Goal: Task Accomplishment & Management: Manage account settings

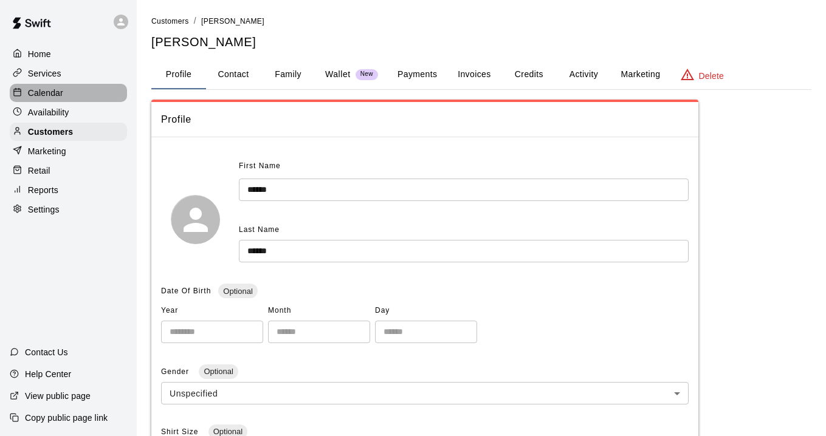
click at [42, 90] on p "Calendar" at bounding box center [45, 93] width 35 height 12
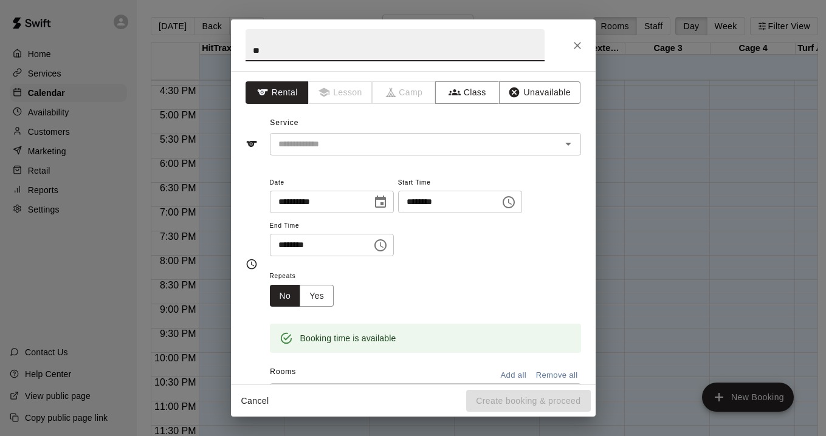
type input "*"
type input "**********"
click at [556, 97] on button "Unavailable" at bounding box center [539, 92] width 81 height 22
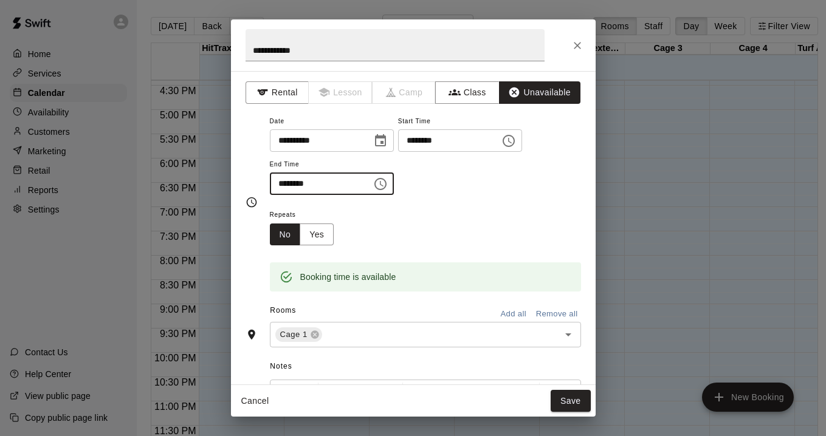
click at [363, 188] on input "********" at bounding box center [317, 184] width 94 height 22
click at [385, 184] on icon "Choose time, selected time is 6:00 PM" at bounding box center [380, 184] width 15 height 15
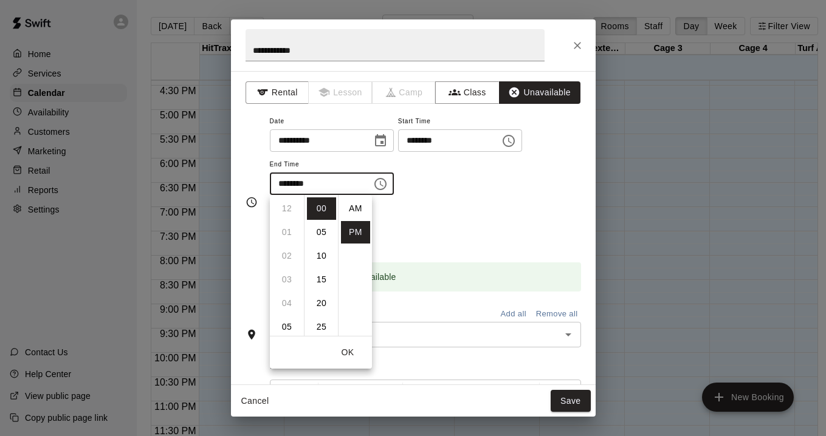
scroll to position [22, 0]
click at [287, 234] on li "07" at bounding box center [286, 232] width 29 height 22
type input "********"
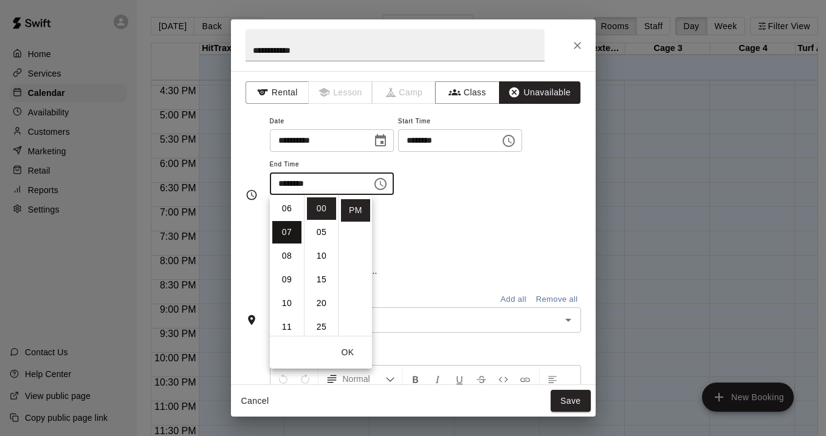
scroll to position [166, 0]
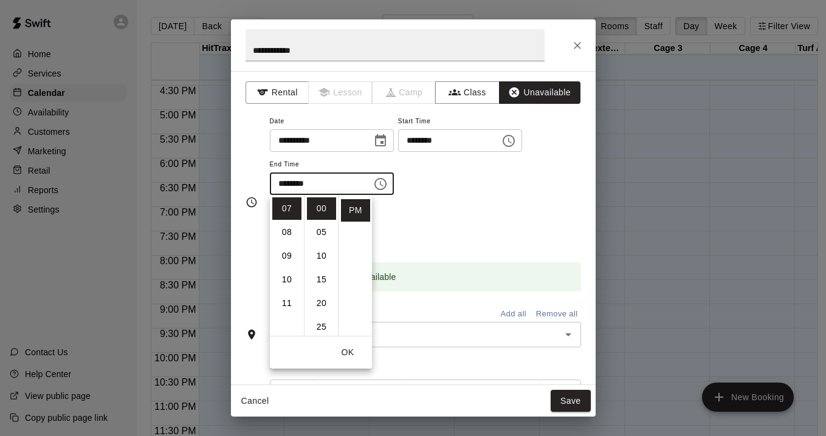
click at [444, 211] on div "Repeats No Yes" at bounding box center [425, 226] width 311 height 38
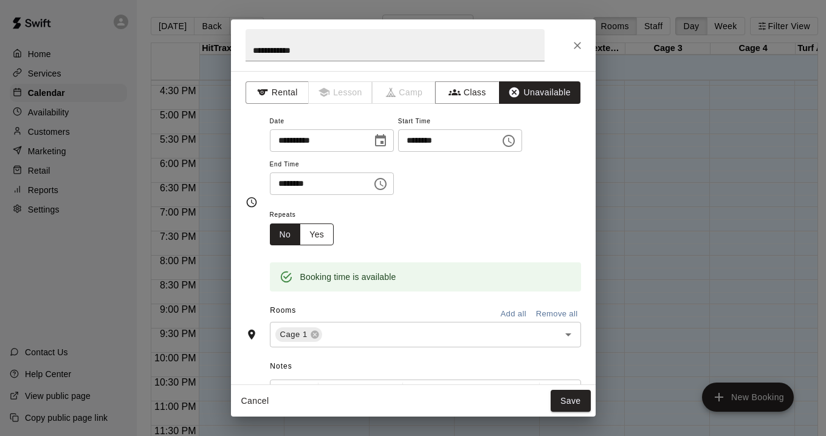
click at [320, 233] on button "Yes" at bounding box center [317, 235] width 34 height 22
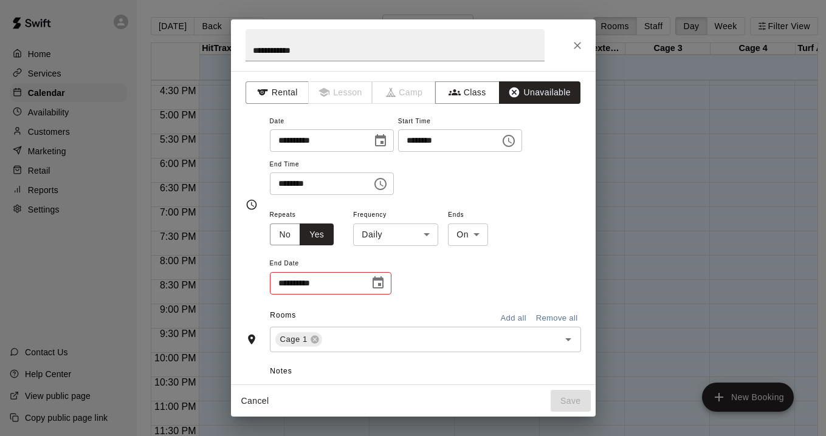
click at [430, 230] on body "Home Services Calendar Availability Customers Marketing Retail Reports Settings…" at bounding box center [413, 228] width 826 height 456
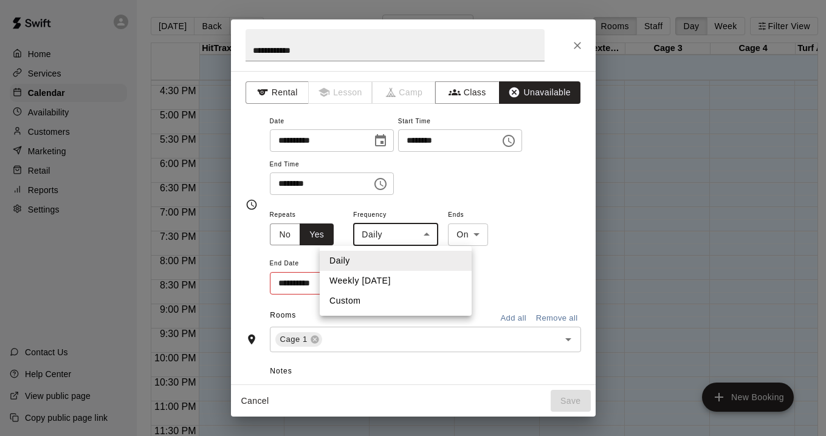
click at [384, 282] on li "Weekly [DATE]" at bounding box center [396, 281] width 152 height 20
type input "******"
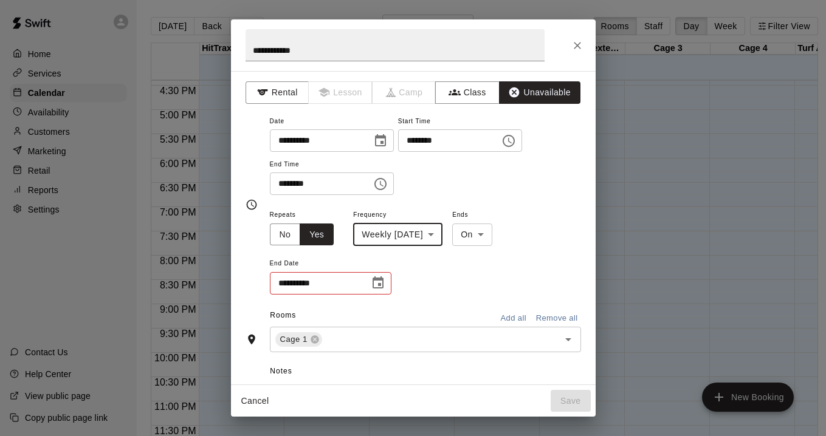
click at [384, 282] on icon "Choose date" at bounding box center [378, 283] width 15 height 15
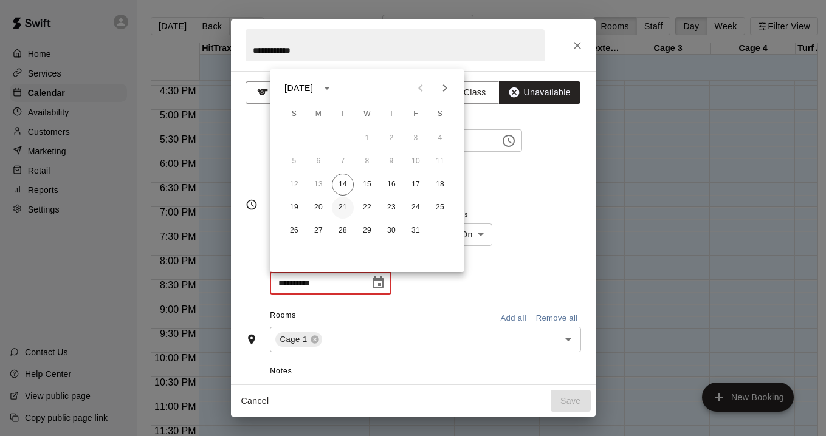
click at [344, 207] on button "21" at bounding box center [343, 208] width 22 height 22
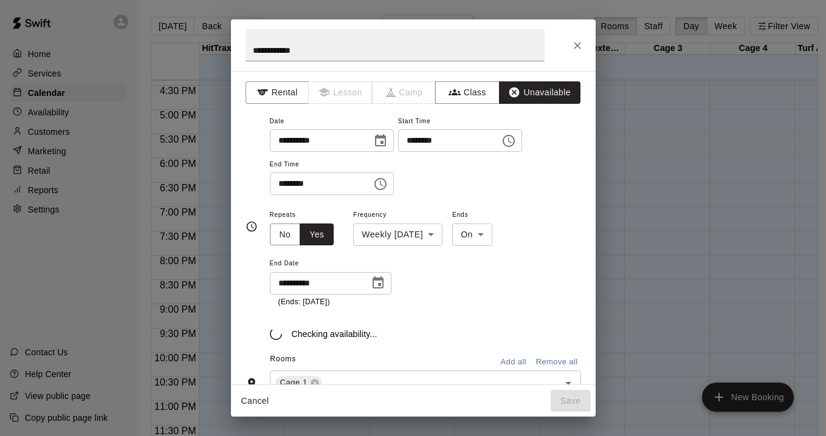
type input "**********"
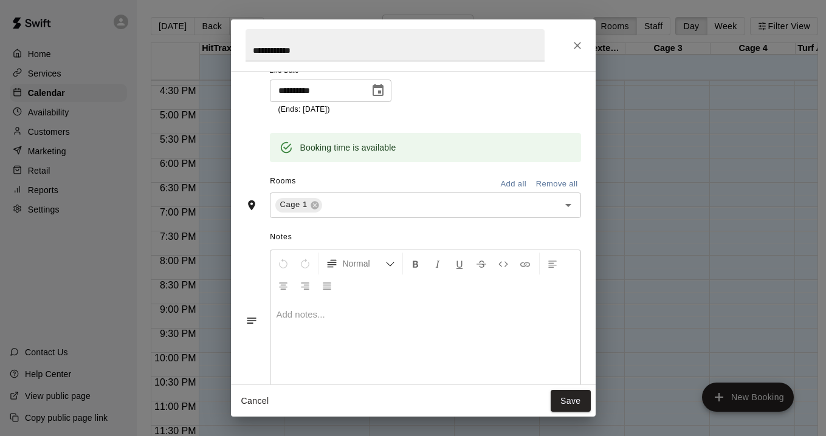
scroll to position [194, 0]
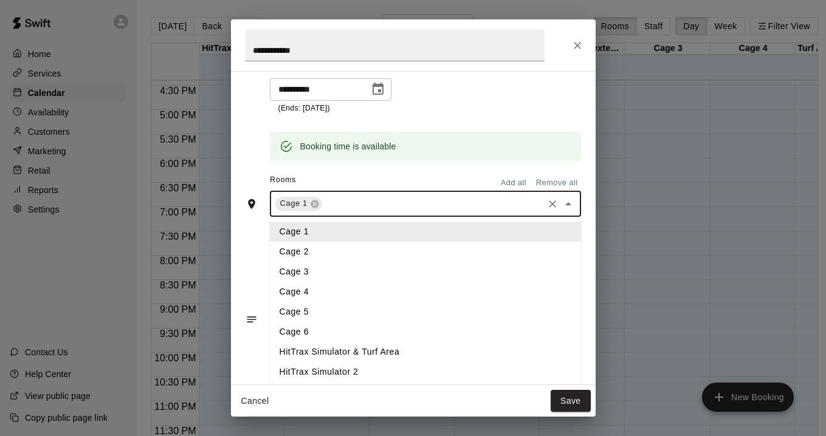
click at [355, 203] on input "text" at bounding box center [433, 203] width 218 height 15
click at [314, 249] on li "Cage 2" at bounding box center [425, 252] width 311 height 20
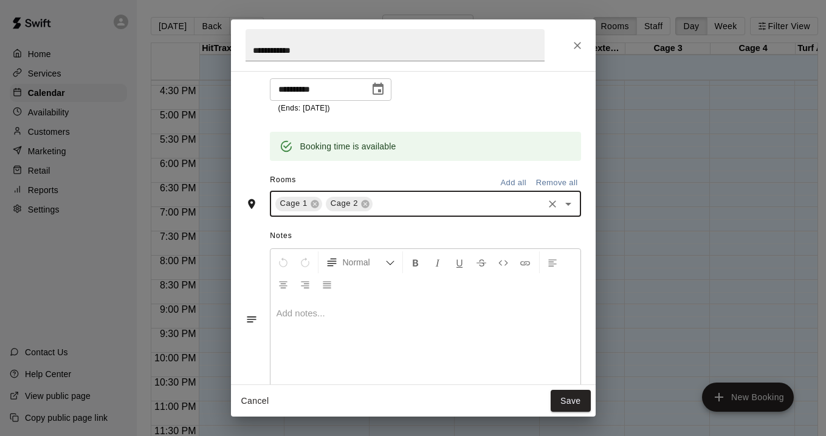
click at [389, 203] on input "text" at bounding box center [457, 203] width 167 height 15
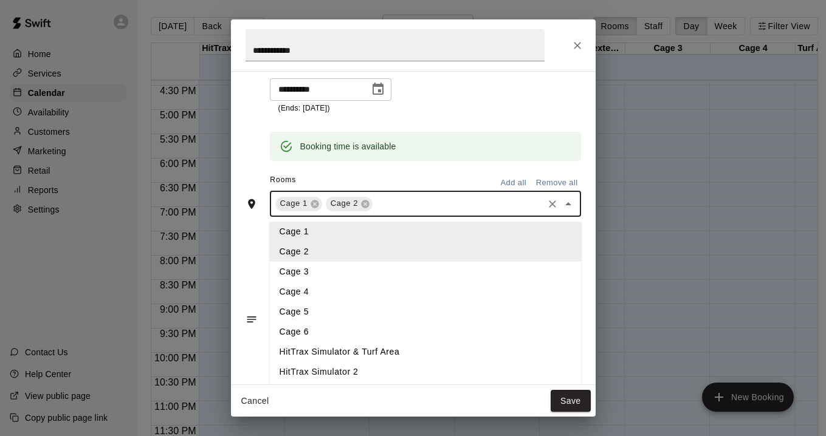
click at [338, 277] on li "Cage 3" at bounding box center [425, 272] width 311 height 20
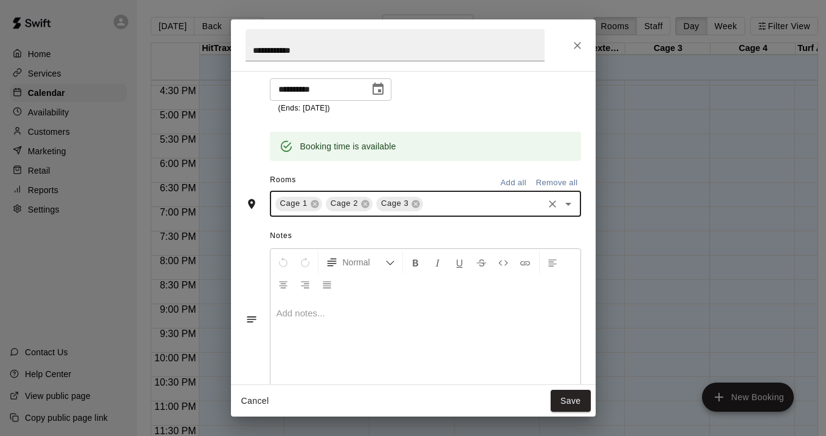
click at [441, 201] on input "text" at bounding box center [483, 203] width 116 height 15
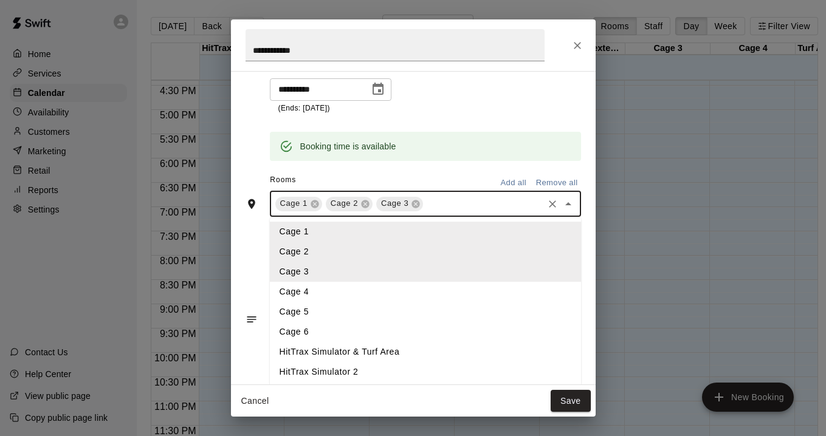
click at [348, 289] on li "Cage 4" at bounding box center [425, 292] width 311 height 20
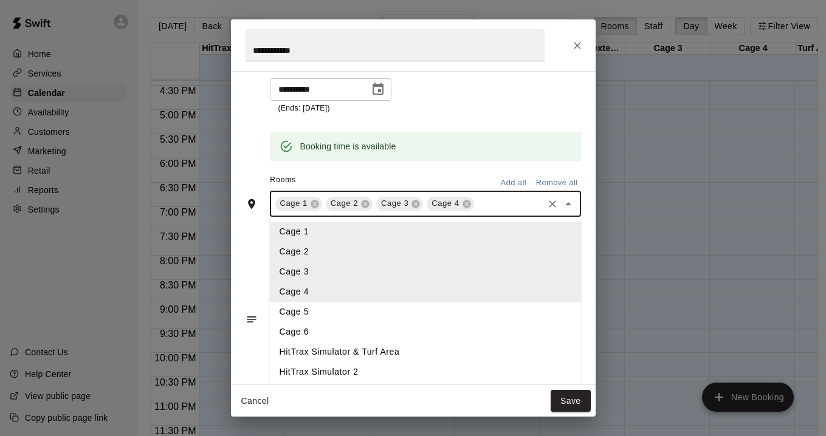
click at [489, 203] on input "text" at bounding box center [509, 203] width 66 height 15
click at [342, 312] on li "Cage 5" at bounding box center [425, 312] width 311 height 20
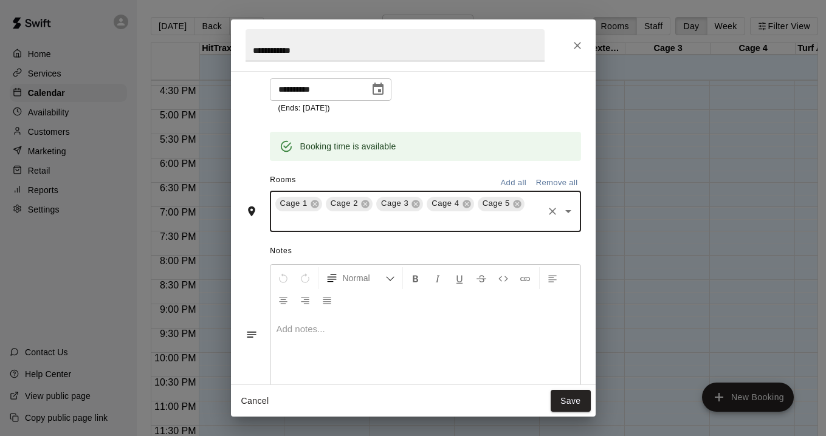
click at [393, 224] on input "text" at bounding box center [408, 220] width 268 height 15
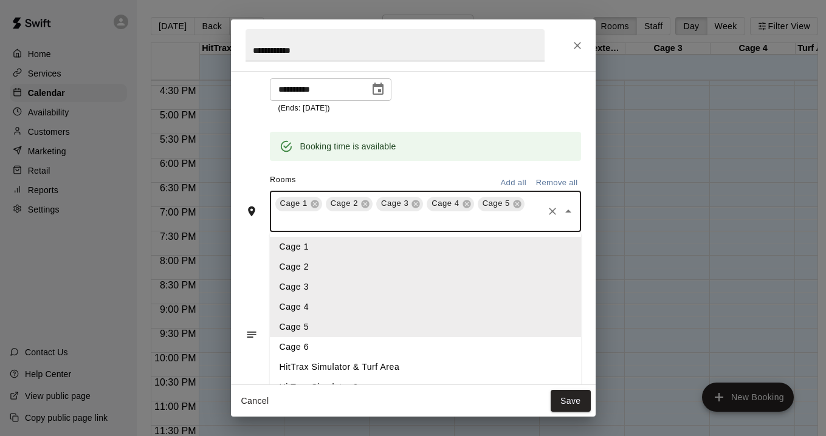
click at [288, 346] on li "Cage 6" at bounding box center [425, 347] width 311 height 20
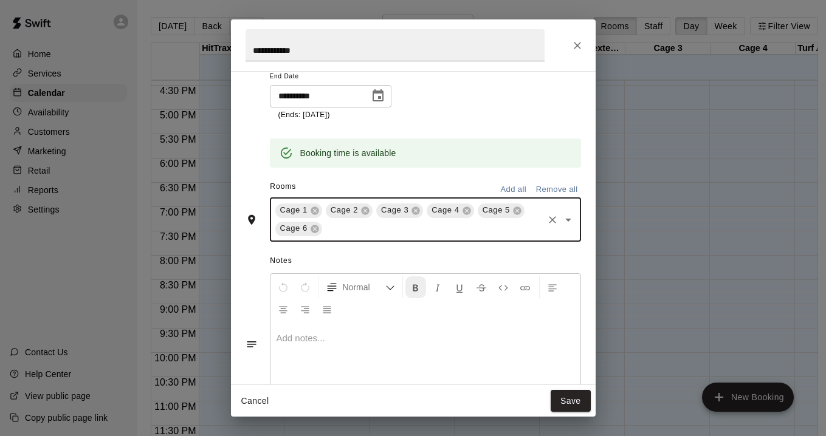
scroll to position [240, 0]
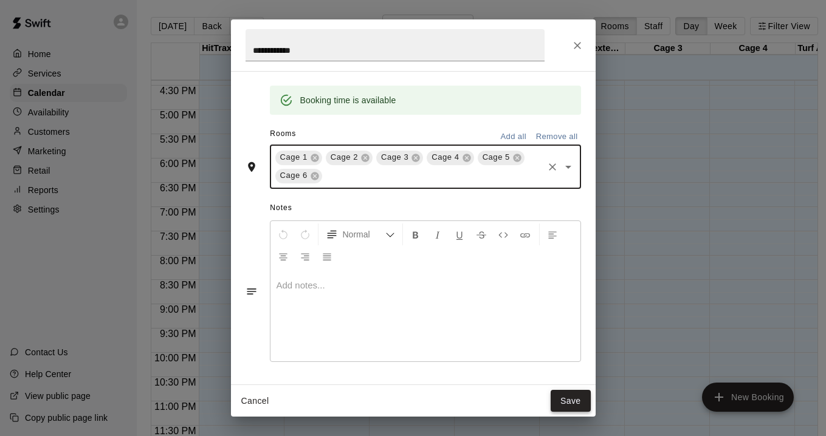
click at [556, 396] on button "Save" at bounding box center [571, 401] width 40 height 22
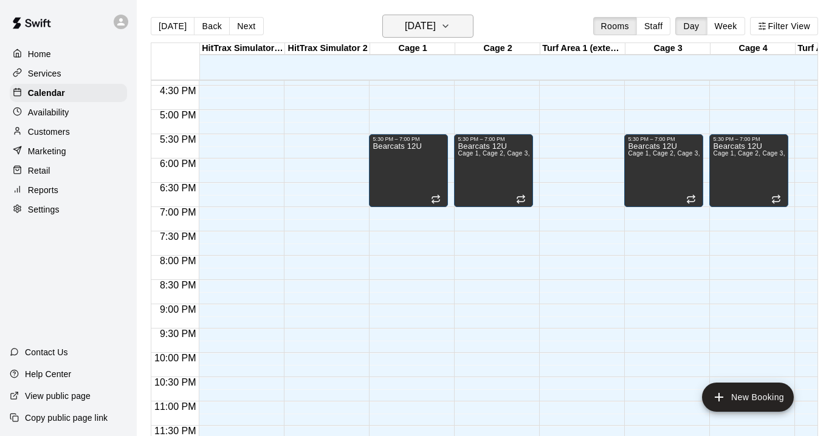
click at [450, 23] on icon "button" at bounding box center [446, 26] width 10 height 15
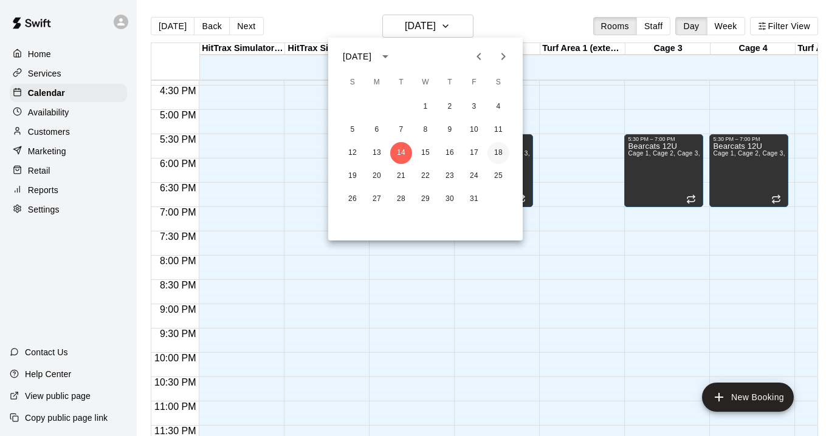
click at [500, 155] on button "18" at bounding box center [498, 153] width 22 height 22
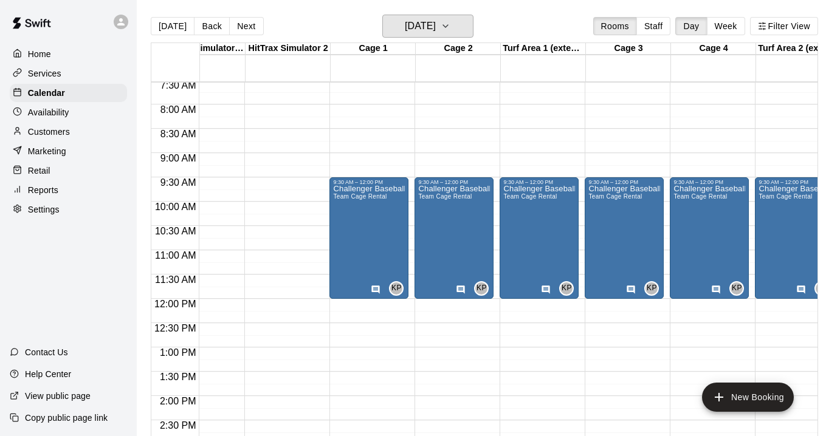
scroll to position [0, 0]
